Goal: Task Accomplishment & Management: Complete application form

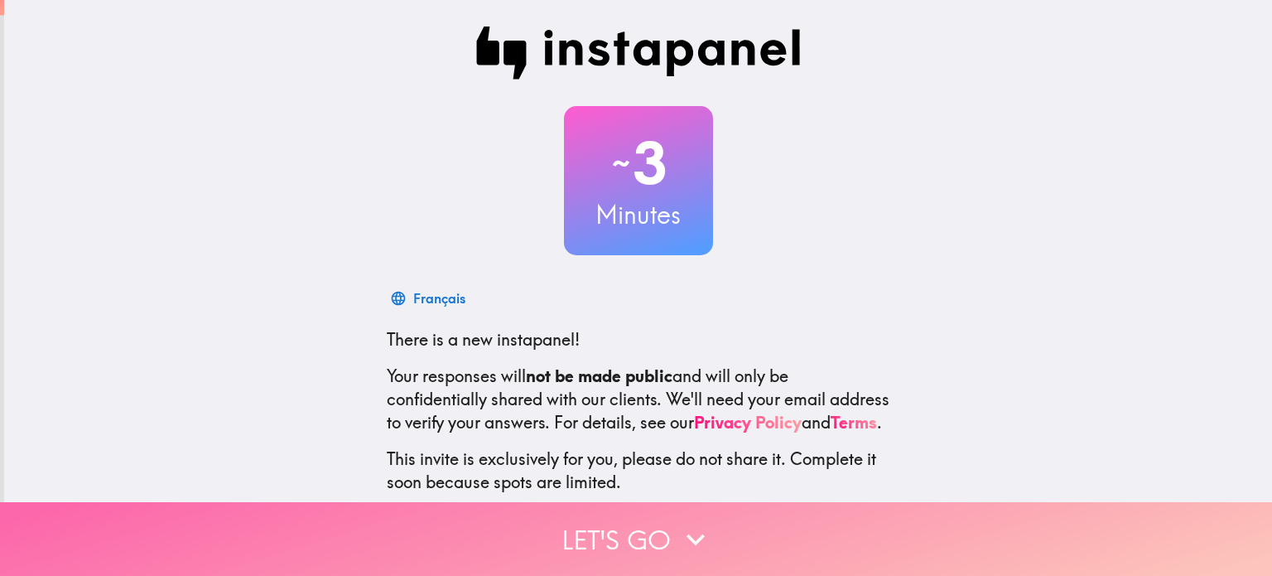
click at [791, 502] on button "Let's go" at bounding box center [636, 539] width 1272 height 74
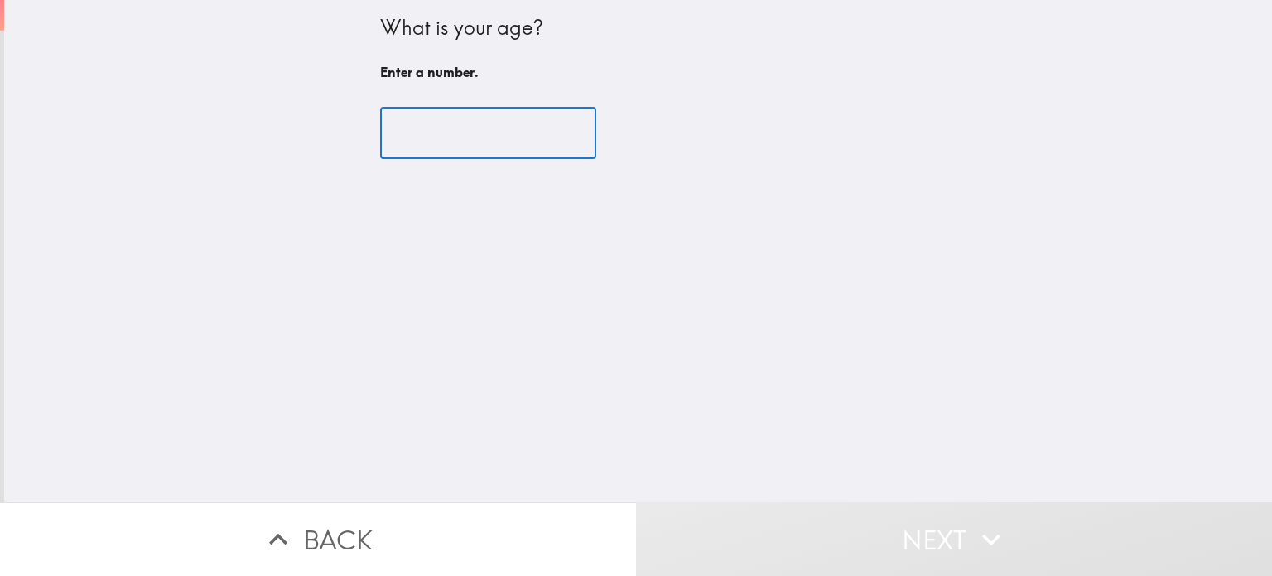
click at [495, 150] on input "number" at bounding box center [488, 133] width 216 height 51
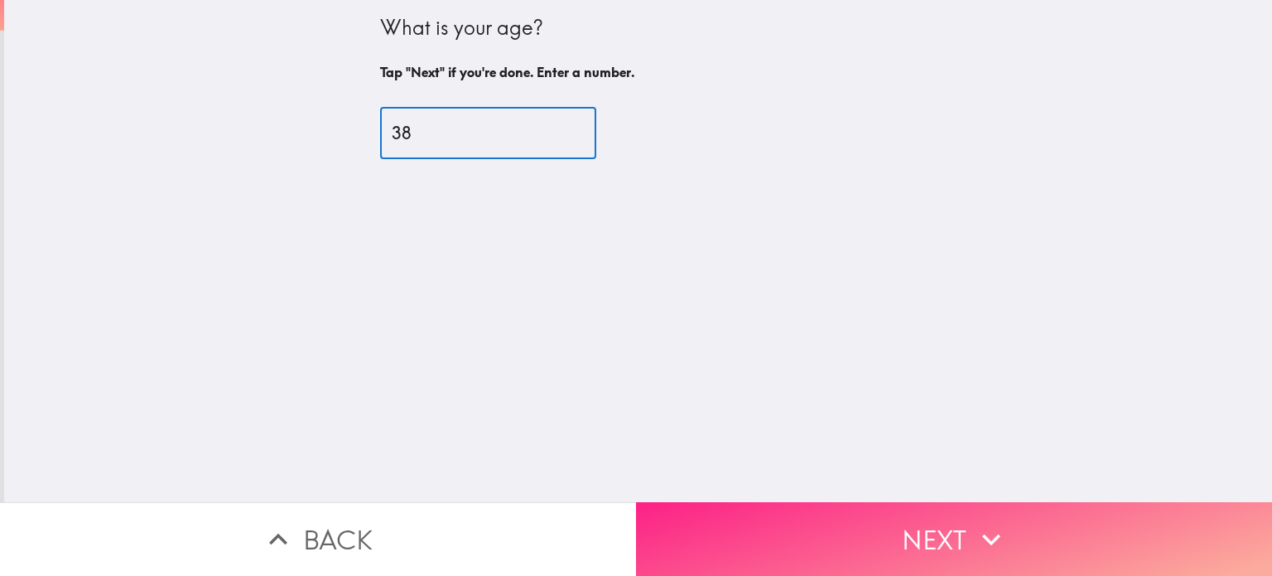
type input "38"
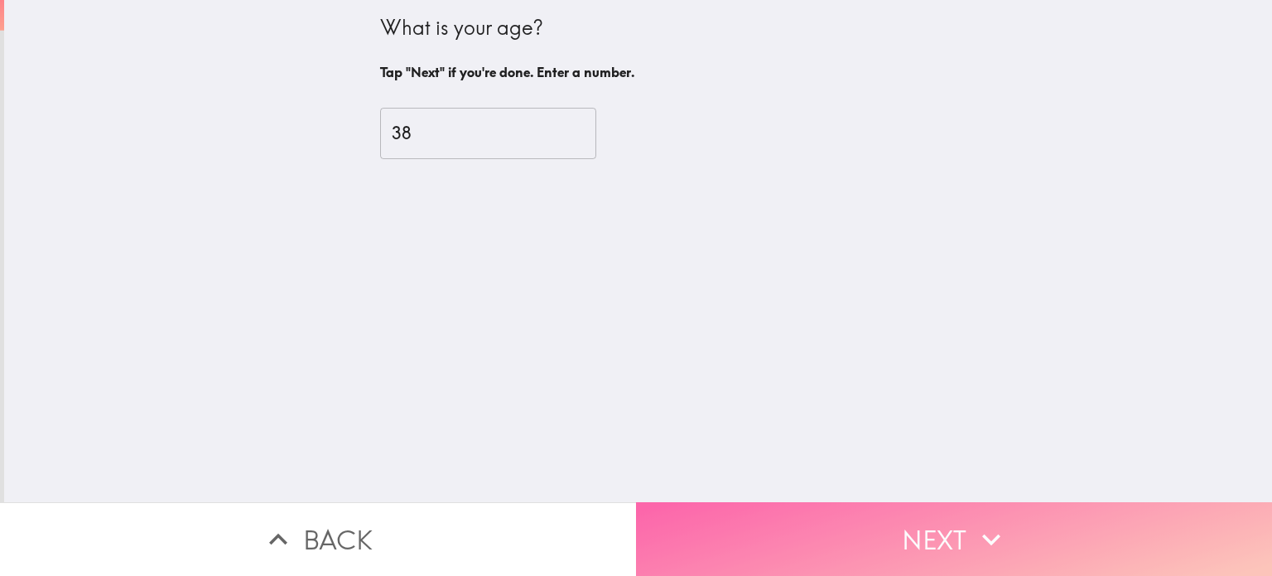
click at [837, 509] on button "Next" at bounding box center [954, 539] width 636 height 74
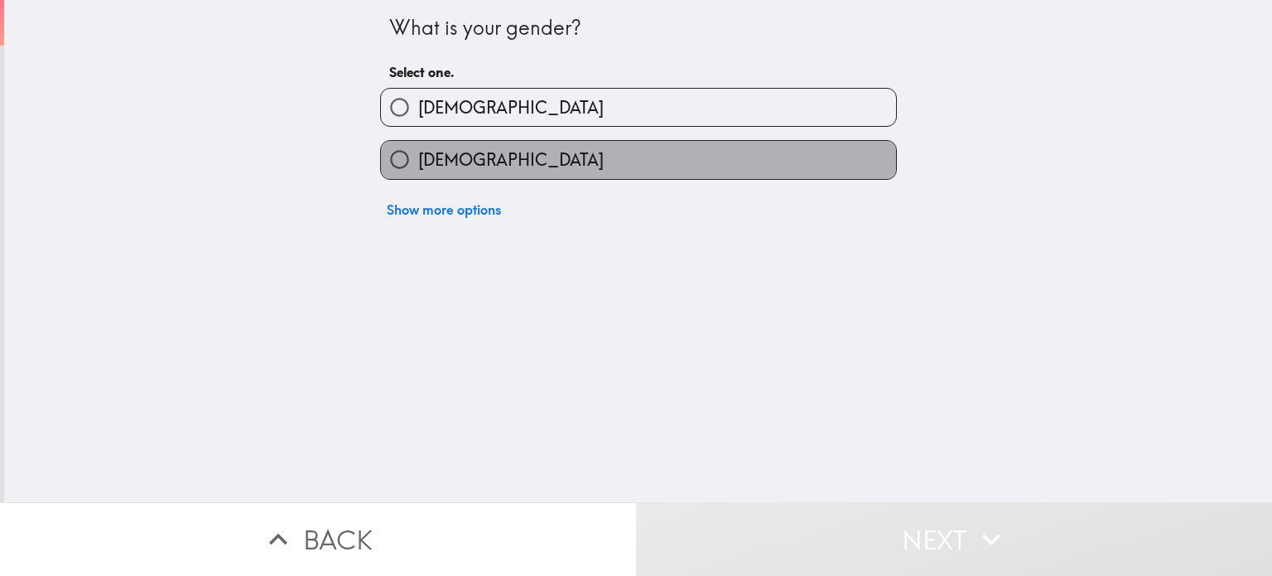
click at [639, 171] on label "[DEMOGRAPHIC_DATA]" at bounding box center [638, 159] width 515 height 37
click at [418, 171] on input "[DEMOGRAPHIC_DATA]" at bounding box center [399, 159] width 37 height 37
radio input "true"
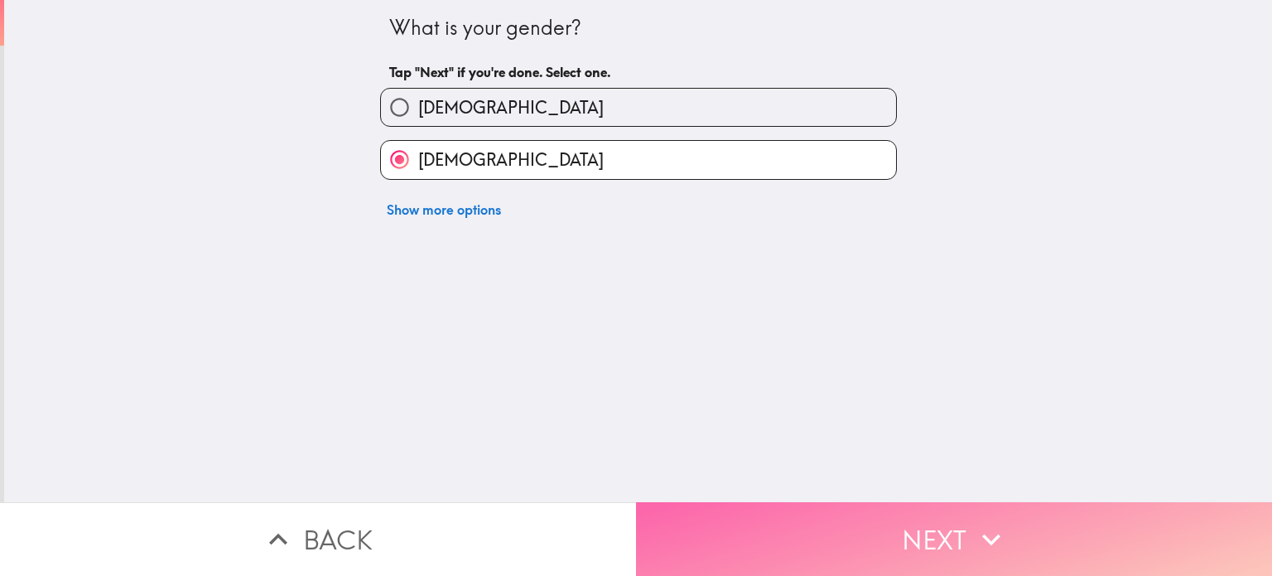
click at [818, 517] on button "Next" at bounding box center [954, 539] width 636 height 74
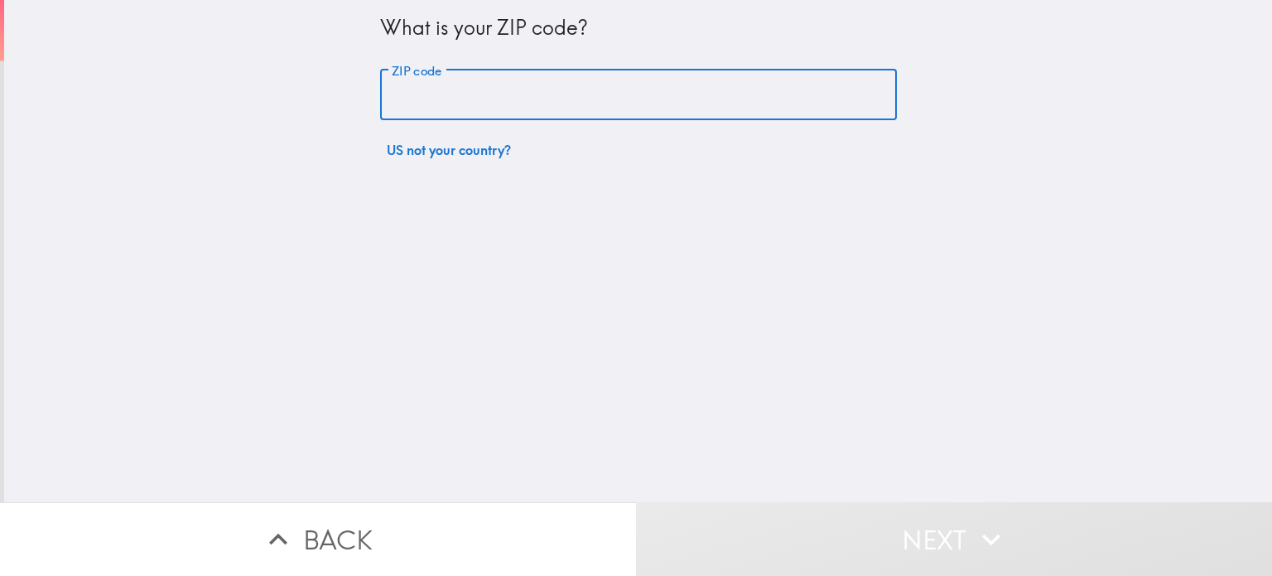
click at [507, 82] on input "ZIP code" at bounding box center [638, 95] width 517 height 51
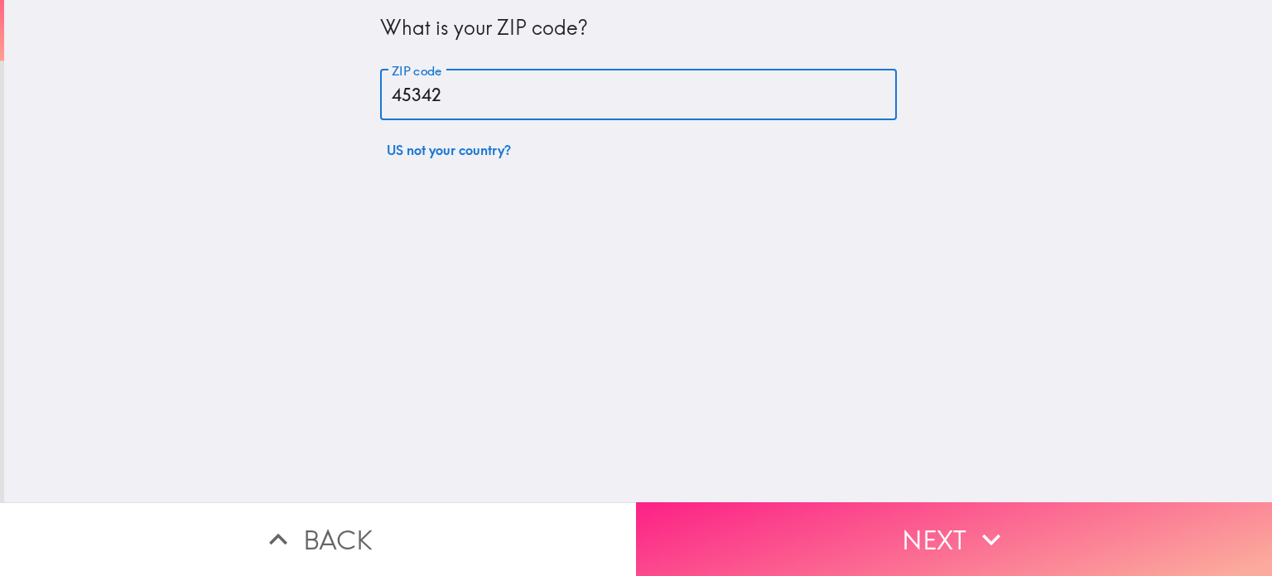
type input "45342"
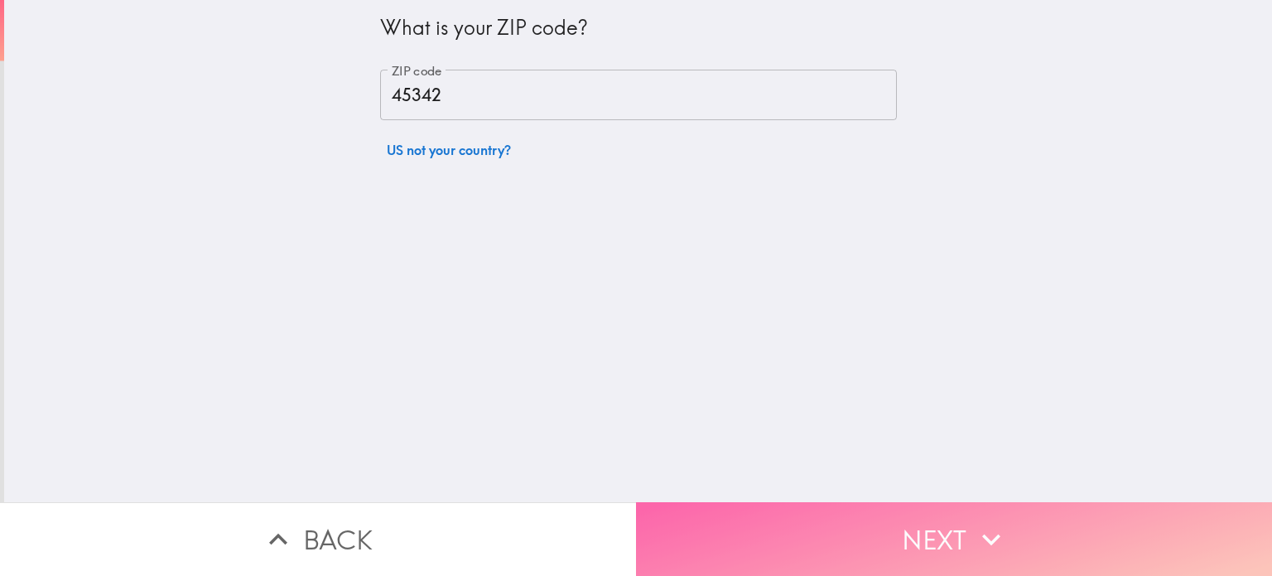
click at [832, 542] on button "Next" at bounding box center [954, 539] width 636 height 74
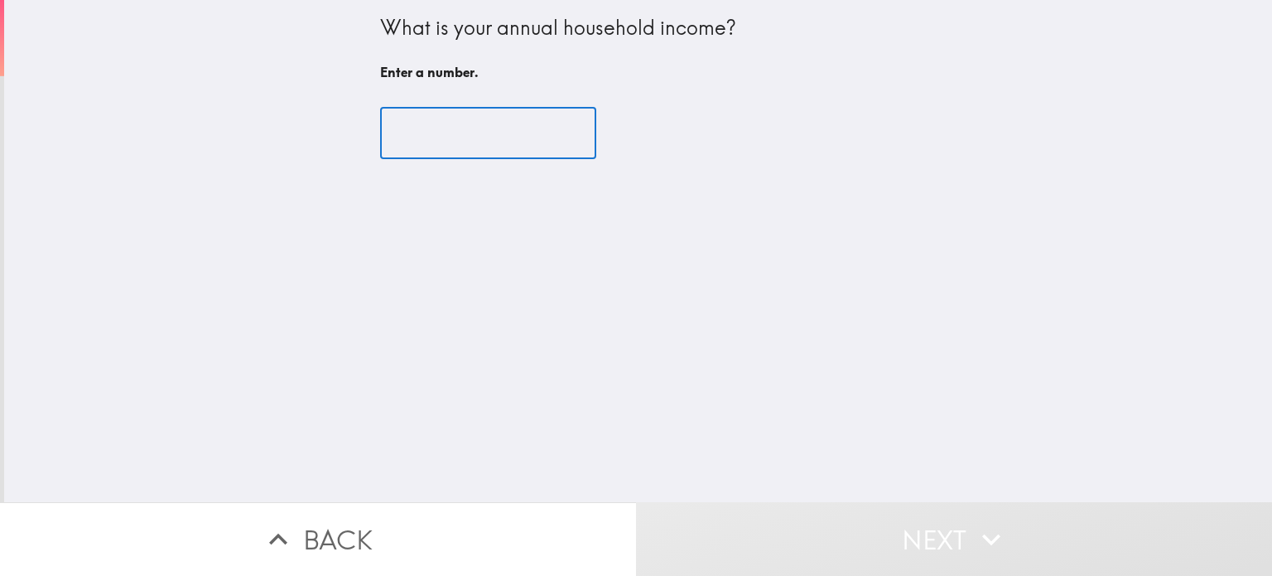
click at [499, 124] on input "number" at bounding box center [488, 133] width 216 height 51
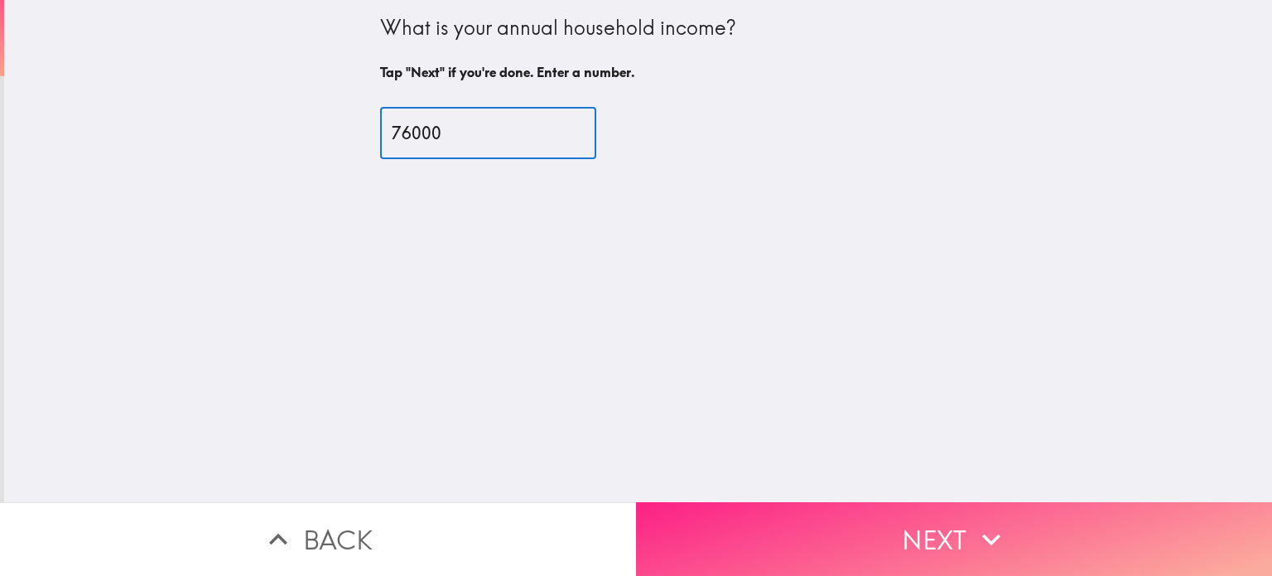
type input "76000"
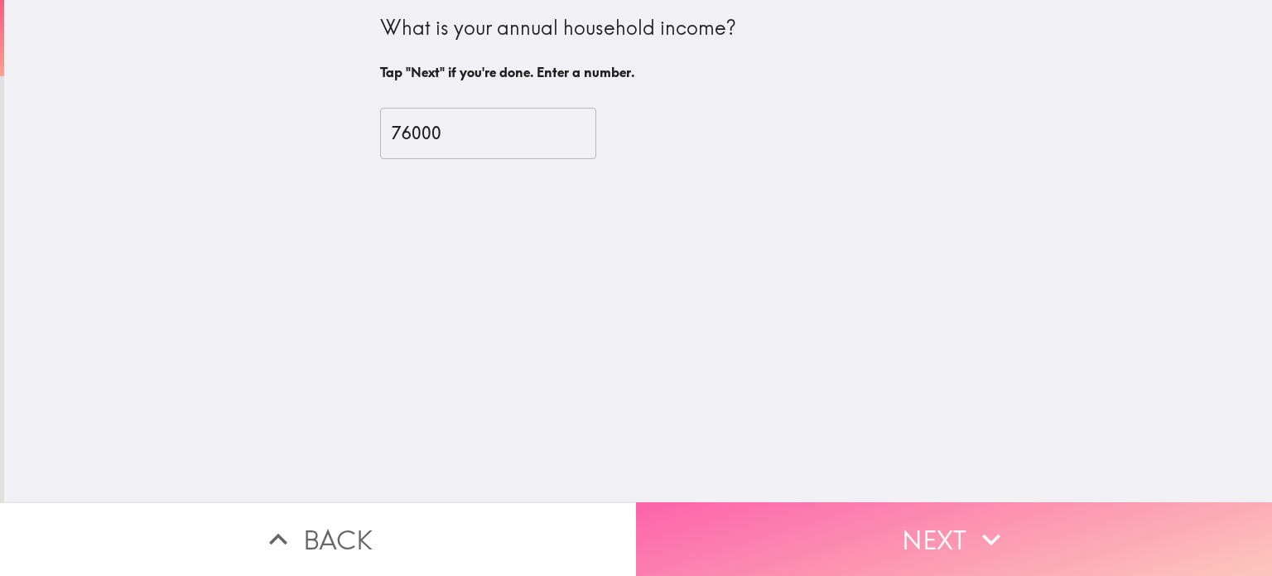
click at [879, 526] on button "Next" at bounding box center [954, 539] width 636 height 74
